Goal: Transaction & Acquisition: Book appointment/travel/reservation

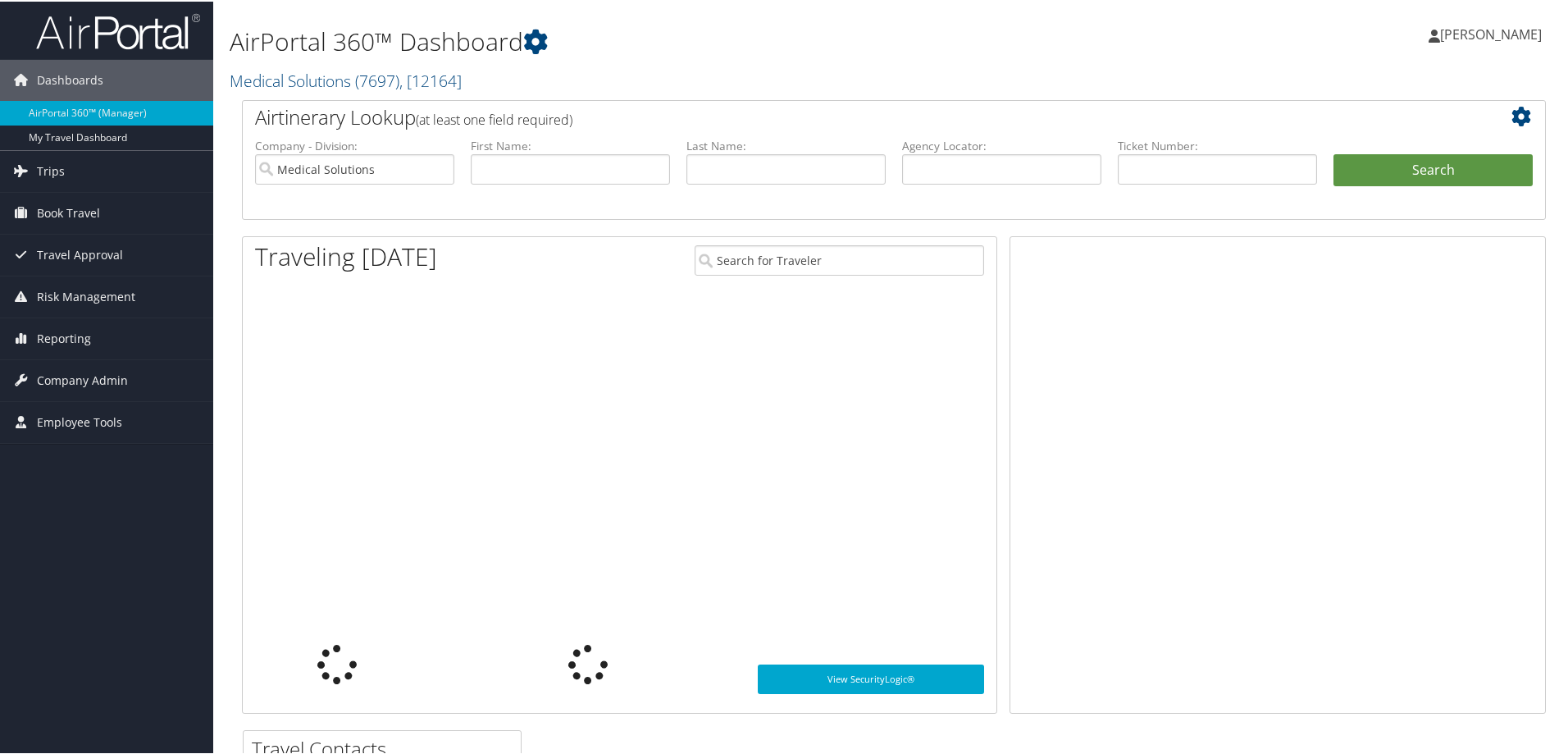
click at [1488, 30] on span "[PERSON_NAME]" at bounding box center [1491, 32] width 102 height 18
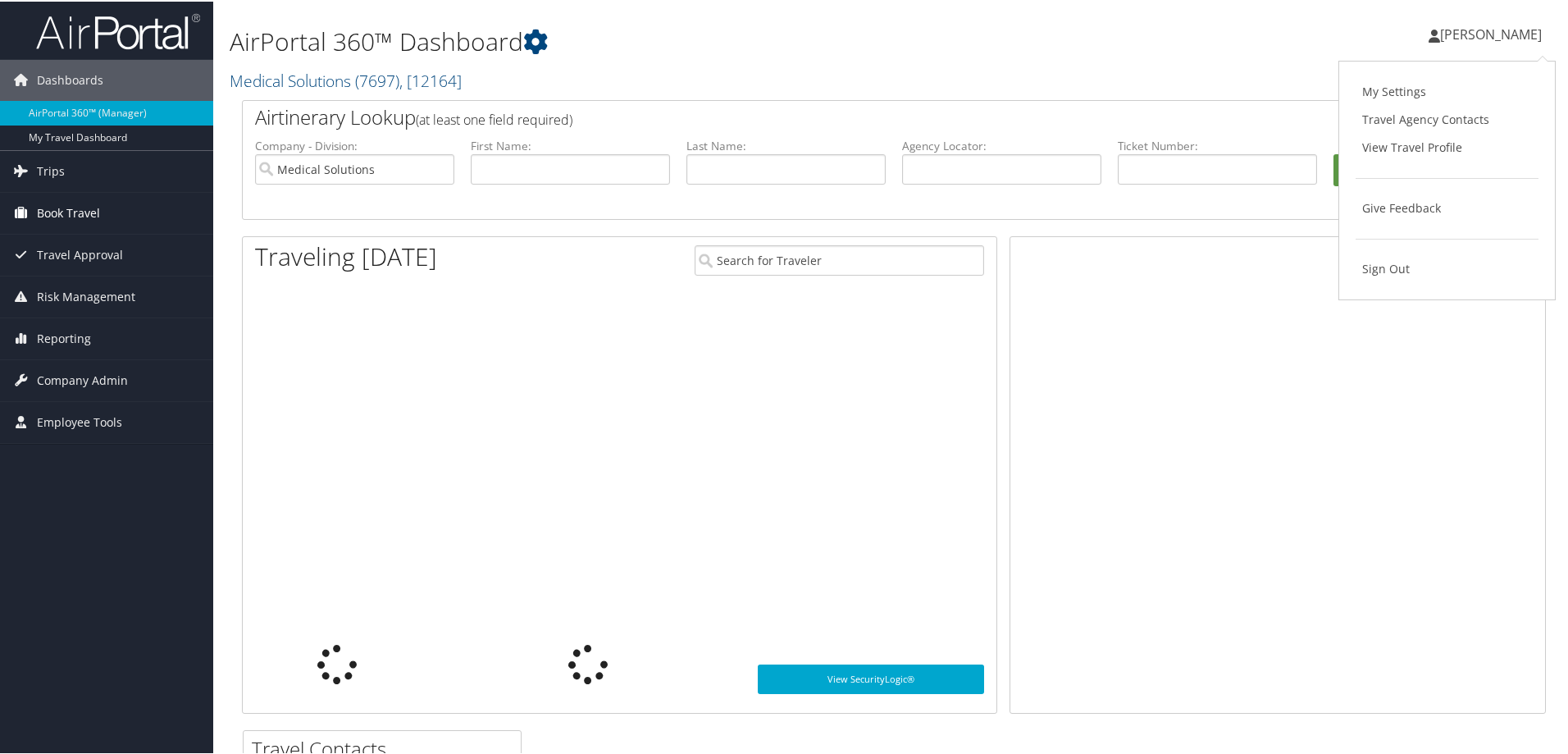
click at [44, 217] on span "Book Travel" at bounding box center [68, 211] width 64 height 41
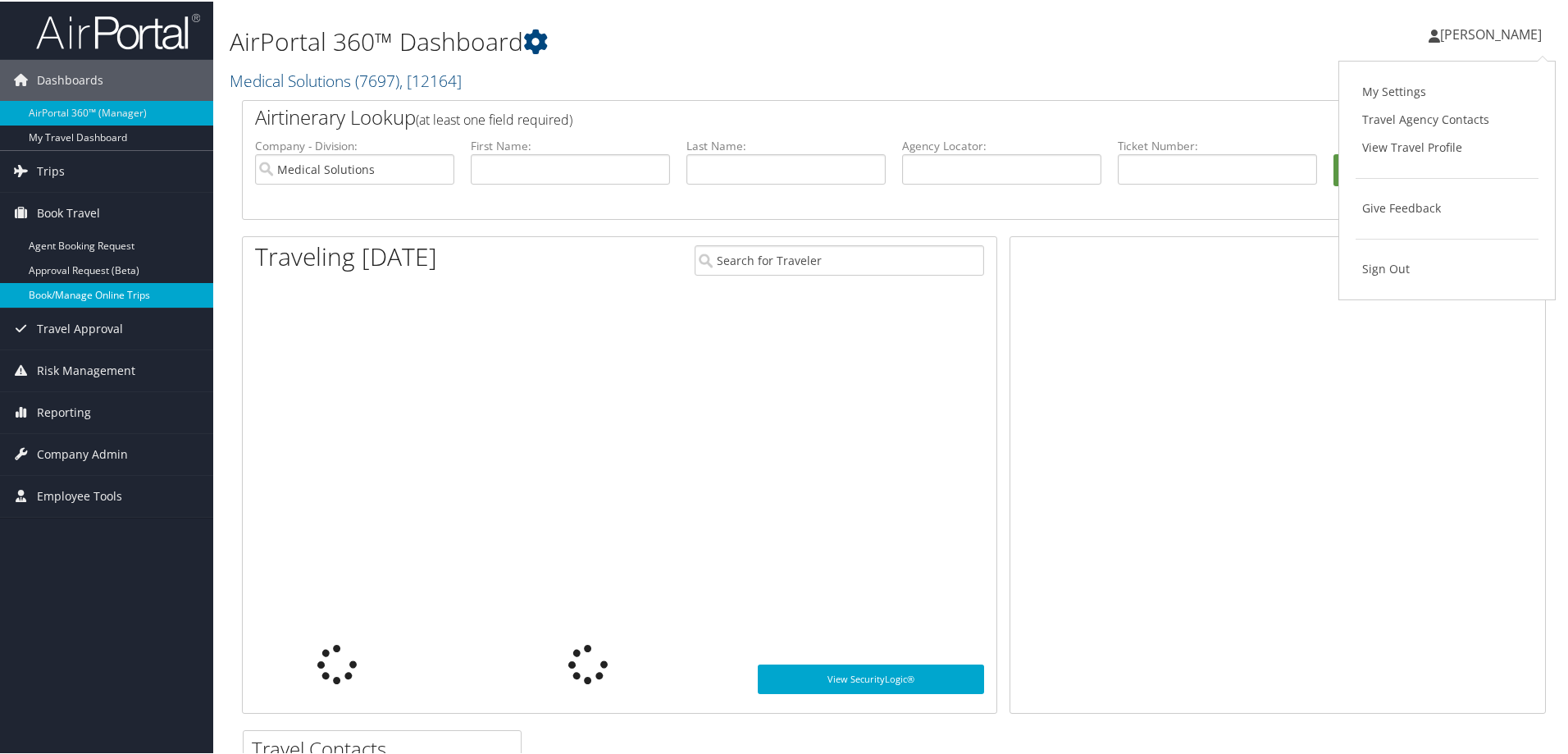
click at [66, 293] on link "Book/Manage Online Trips" at bounding box center [106, 293] width 213 height 24
